Goal: Task Accomplishment & Management: Use online tool/utility

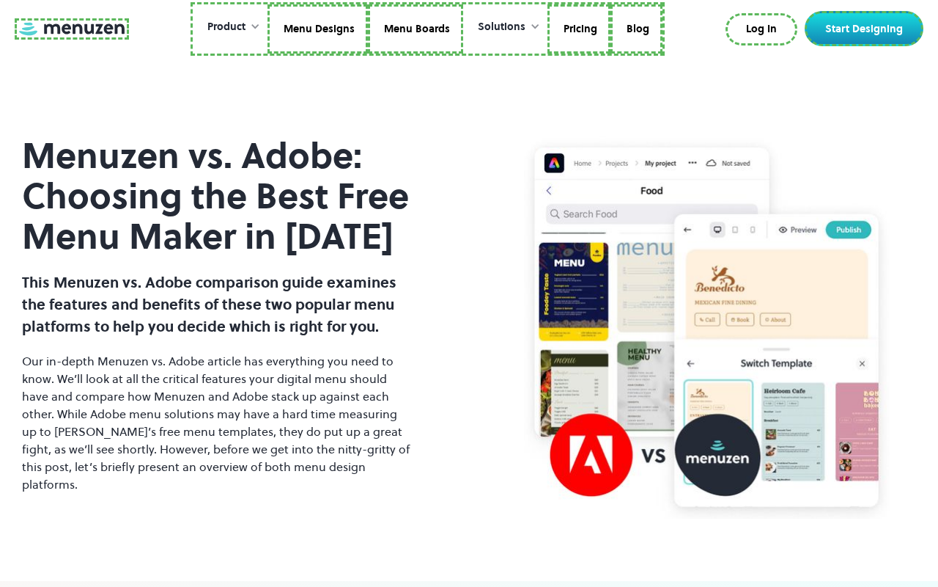
click at [70, 29] on link at bounding box center [72, 28] width 114 height 21
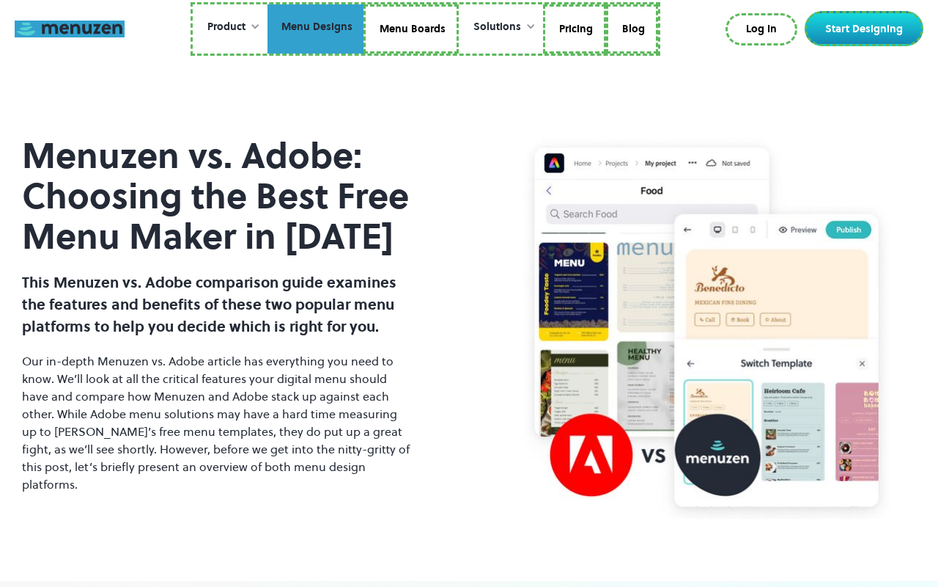
click at [317, 29] on link "Menu Designs" at bounding box center [316, 29] width 96 height 50
click at [411, 29] on link "Menu Boards" at bounding box center [411, 29] width 95 height 50
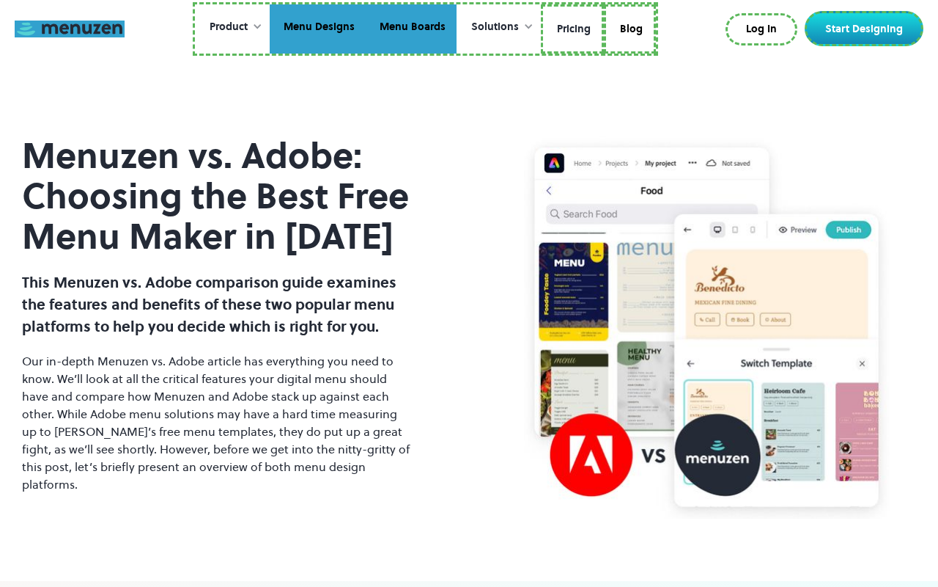
click at [571, 29] on link "Pricing" at bounding box center [572, 29] width 63 height 50
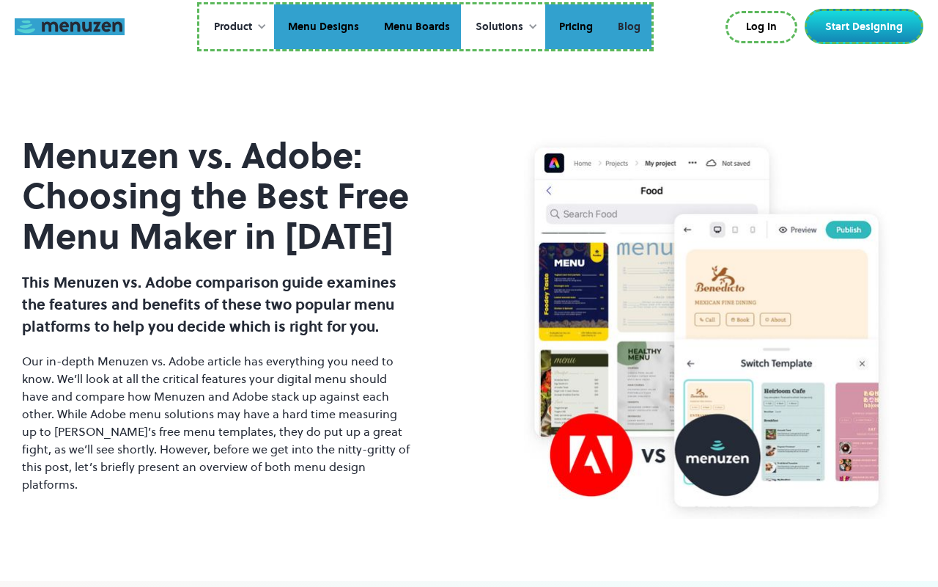
click at [628, 26] on link "Blog" at bounding box center [628, 26] width 48 height 45
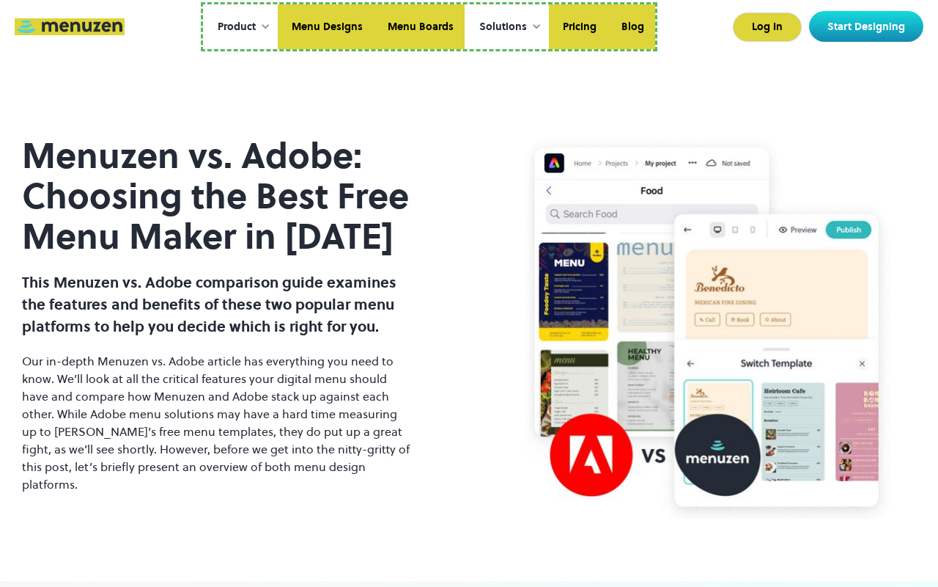
click at [867, 26] on link "Start Designing" at bounding box center [866, 26] width 114 height 31
